Goal: Transaction & Acquisition: Purchase product/service

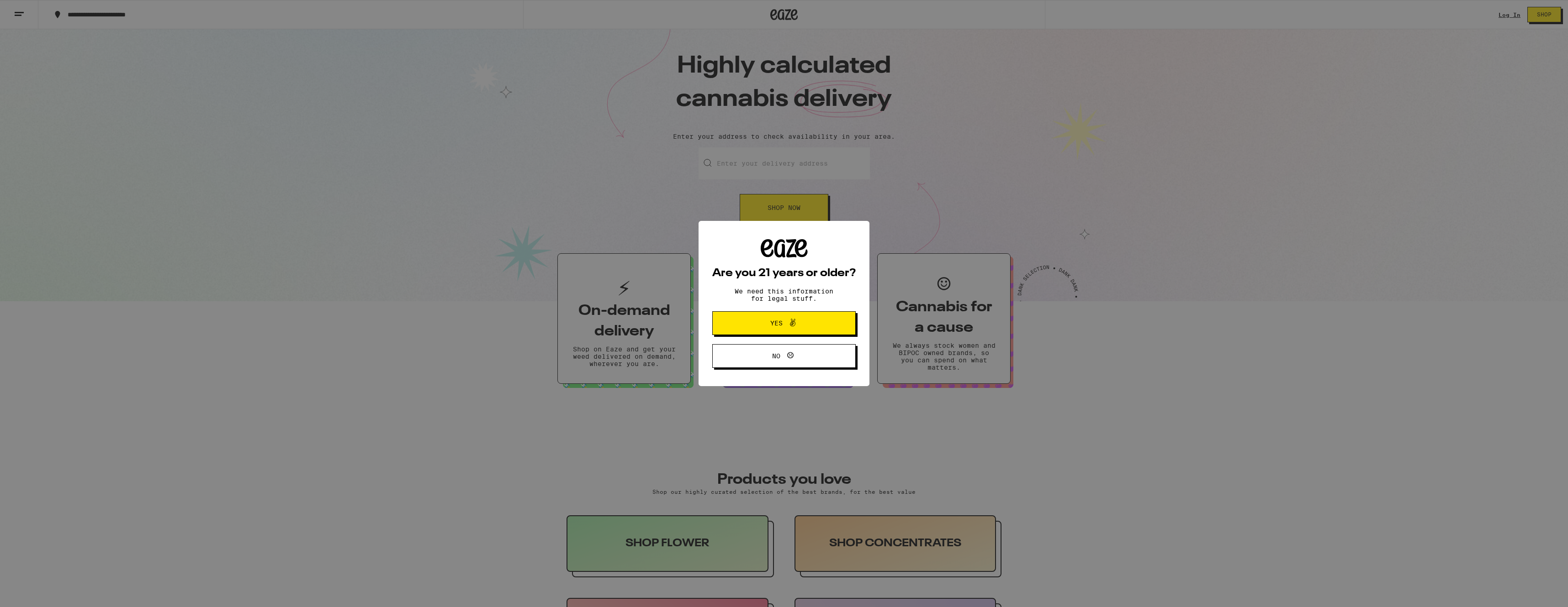
click at [822, 318] on button "Yes" at bounding box center [784, 323] width 144 height 24
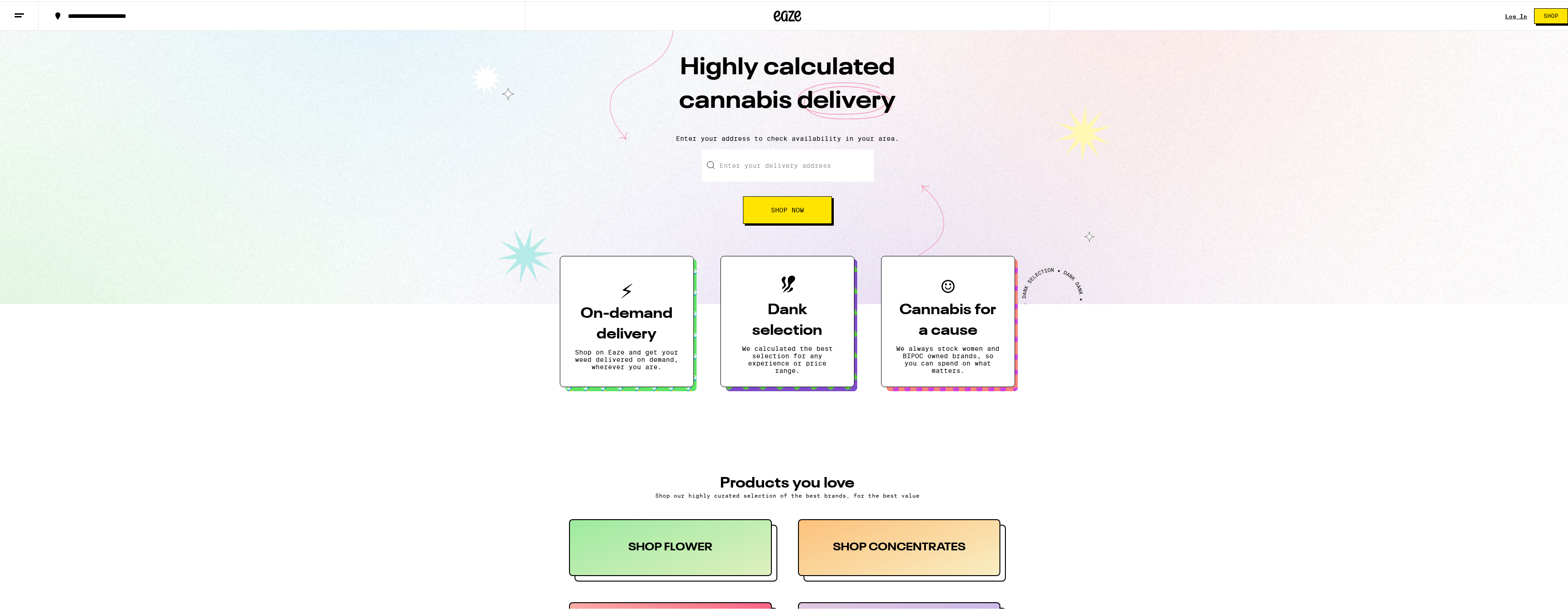
click at [811, 161] on input "Enter your delivery address" at bounding box center [787, 164] width 172 height 32
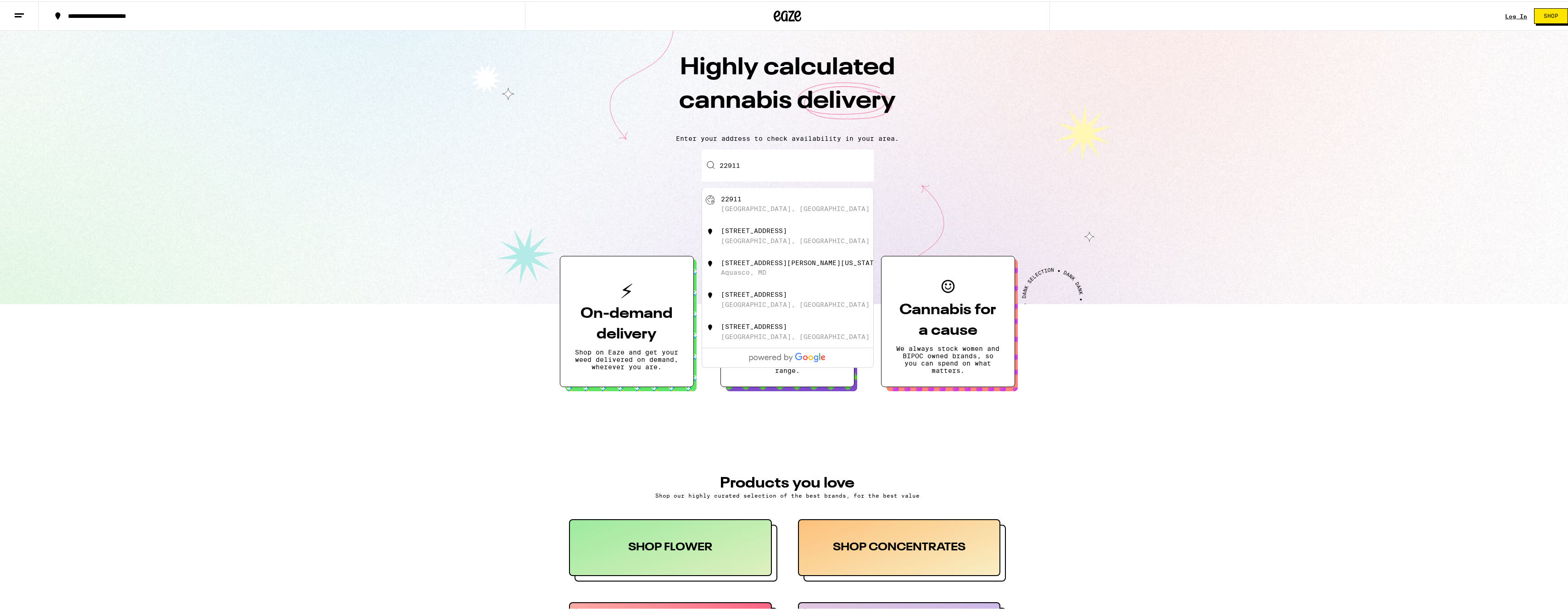
click at [804, 202] on div "22911 [GEOGRAPHIC_DATA], [GEOGRAPHIC_DATA]" at bounding box center [803, 202] width 164 height 18
type input "[GEOGRAPHIC_DATA]"
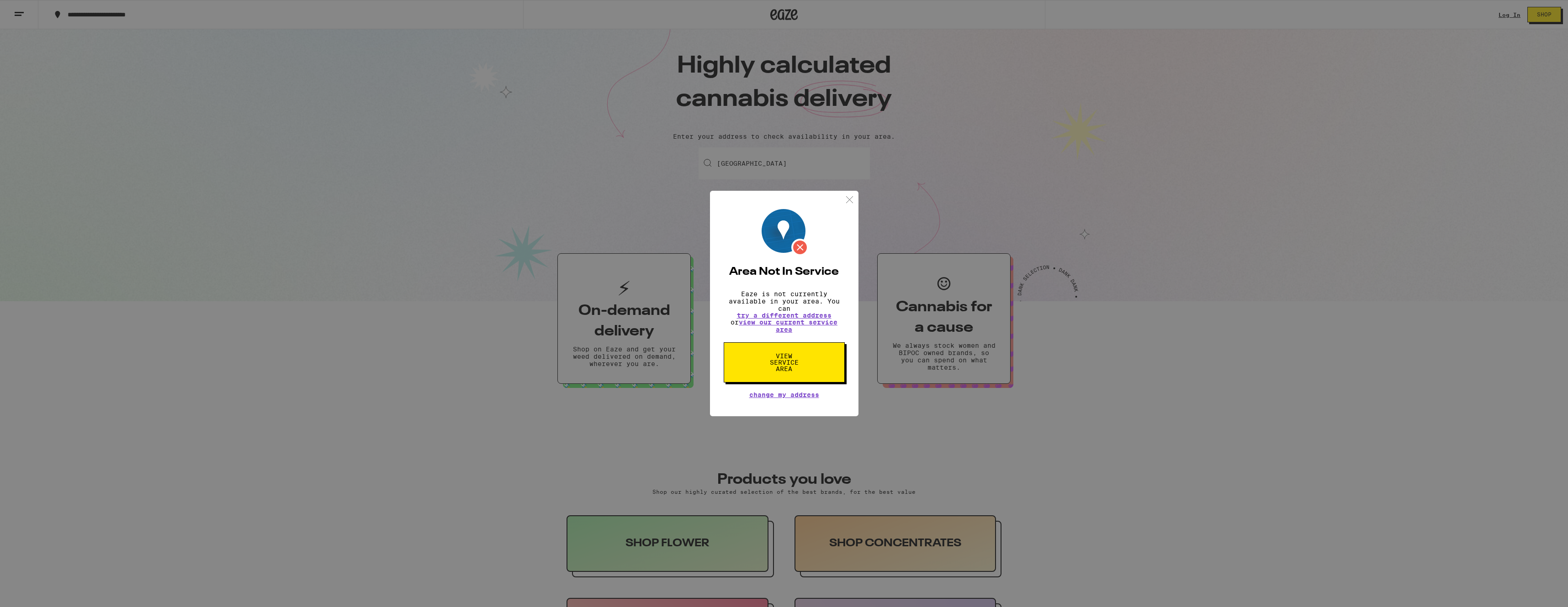
click at [849, 196] on img at bounding box center [849, 199] width 12 height 12
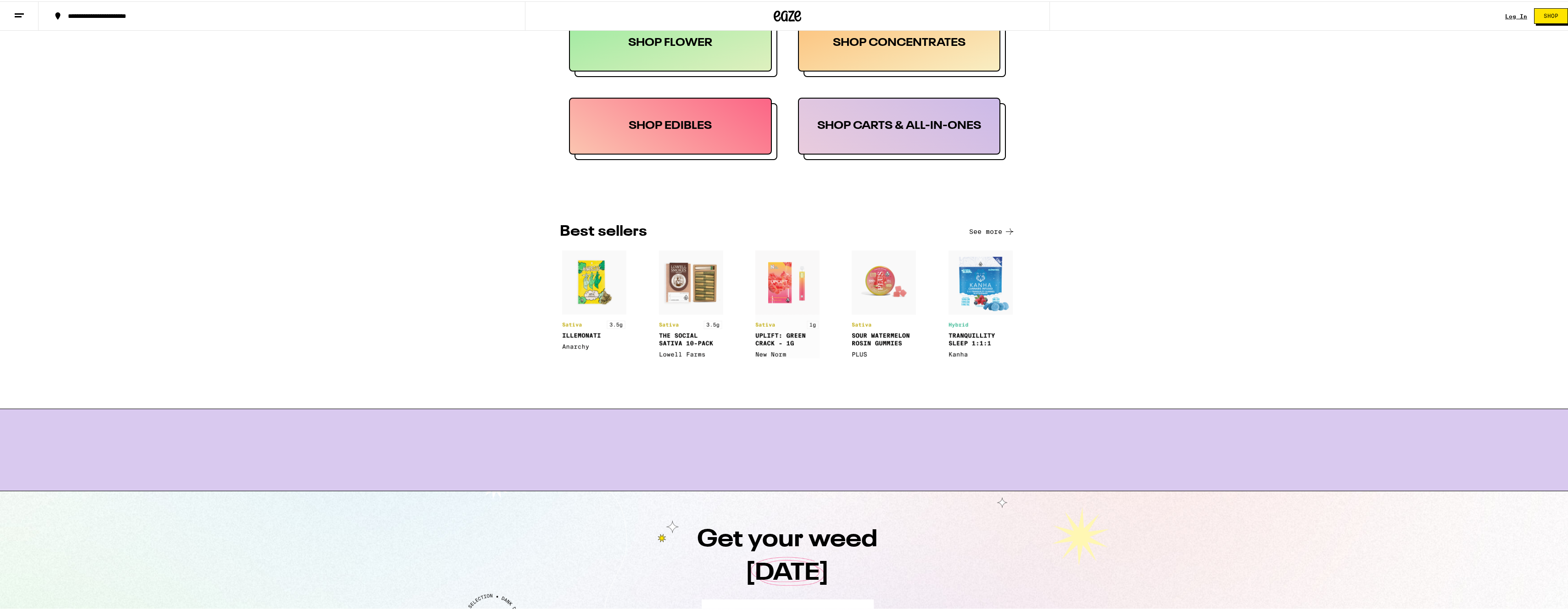
scroll to position [459, 0]
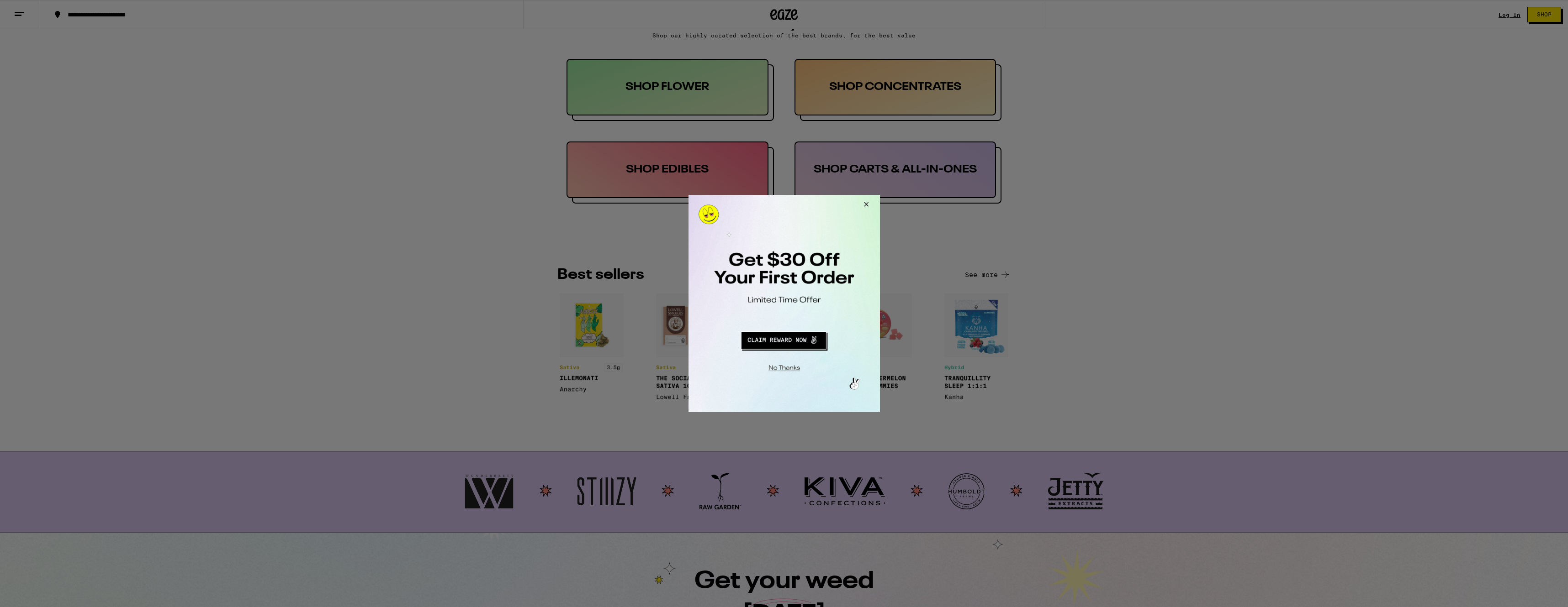
click at [866, 206] on button "Close Modal" at bounding box center [864, 206] width 25 height 22
